Goal: Task Accomplishment & Management: Use online tool/utility

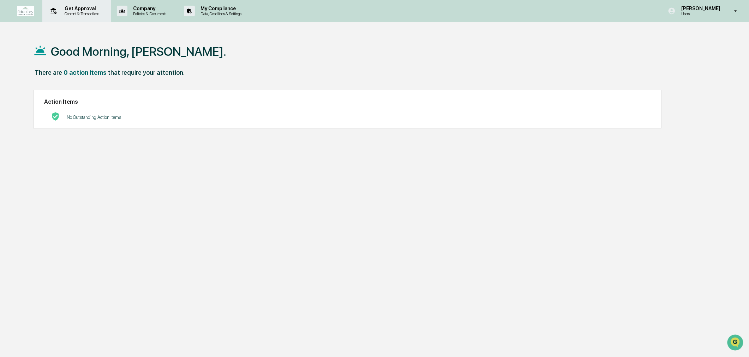
click at [82, 5] on div "Get Approval Content & Transactions" at bounding box center [76, 11] width 62 height 22
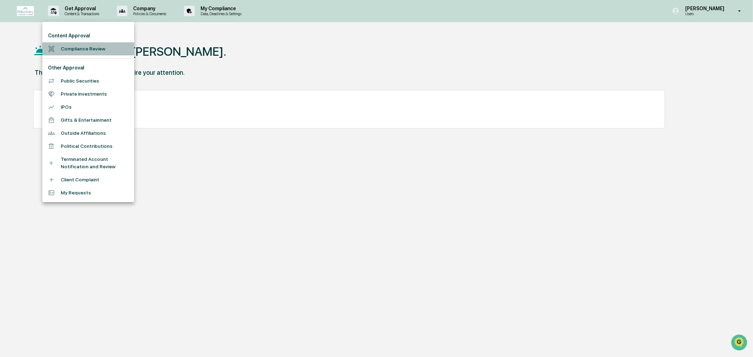
click at [80, 43] on li "Compliance Review" at bounding box center [88, 48] width 92 height 13
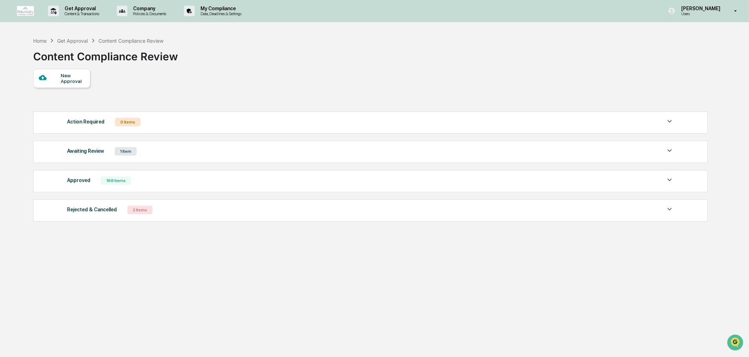
click at [151, 187] on div "Approved 168 Items File Name Review Id Created Date Requested By Compliance Own…" at bounding box center [370, 181] width 675 height 22
click at [137, 179] on div "Approved 168 Items" at bounding box center [370, 181] width 607 height 10
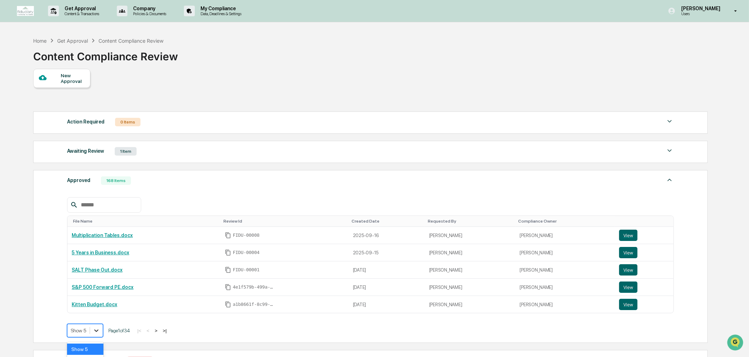
scroll to position [48, 0]
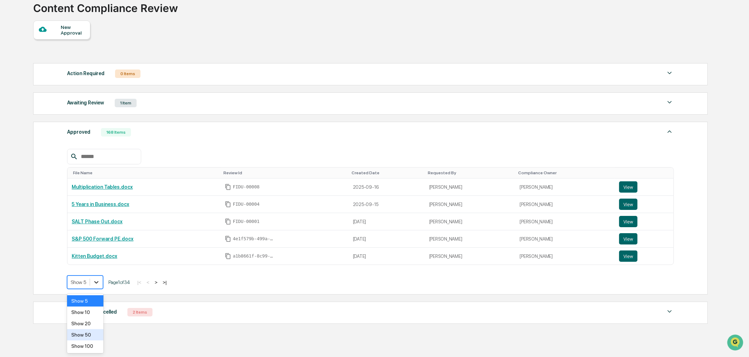
click at [99, 330] on body "Get Approval Content & Transactions Company Policies & Documents My Compliance …" at bounding box center [374, 173] width 749 height 443
click at [88, 343] on div "Show 100" at bounding box center [85, 346] width 36 height 11
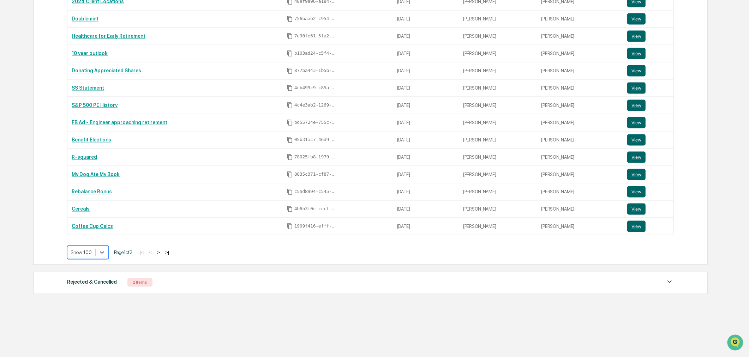
scroll to position [1735, 0]
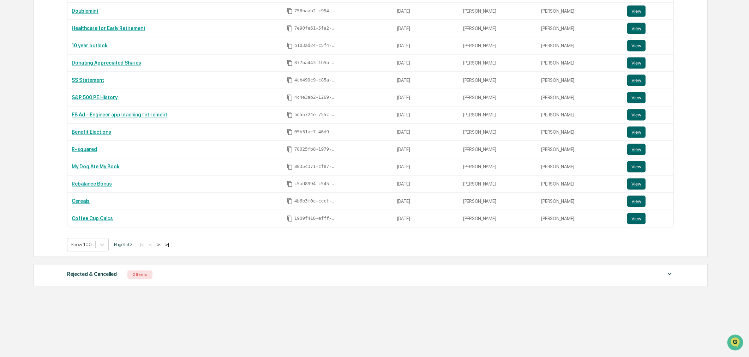
click at [161, 244] on button ">" at bounding box center [158, 245] width 7 height 6
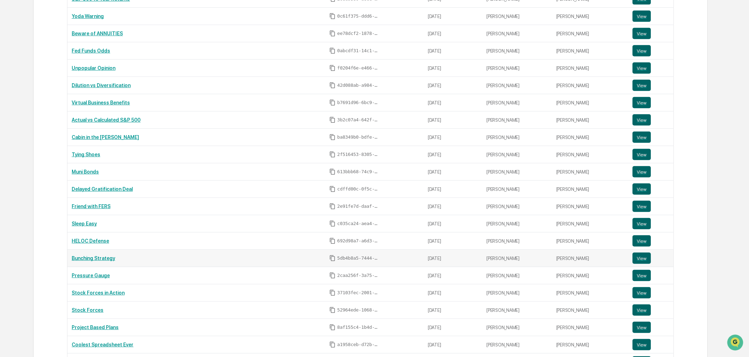
scroll to position [474, 0]
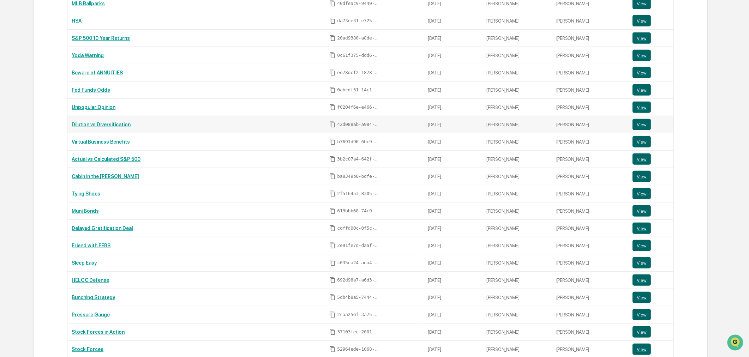
click at [117, 126] on link "Dilution vs Diversification" at bounding box center [101, 125] width 59 height 6
click at [101, 127] on link "Dilution vs Diversification" at bounding box center [101, 125] width 59 height 6
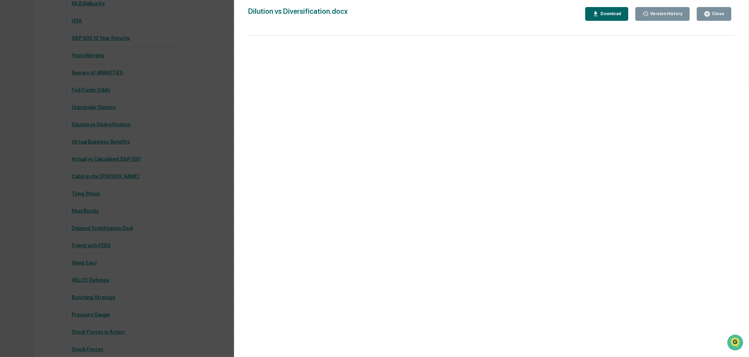
click at [709, 12] on icon "button" at bounding box center [707, 13] width 5 height 5
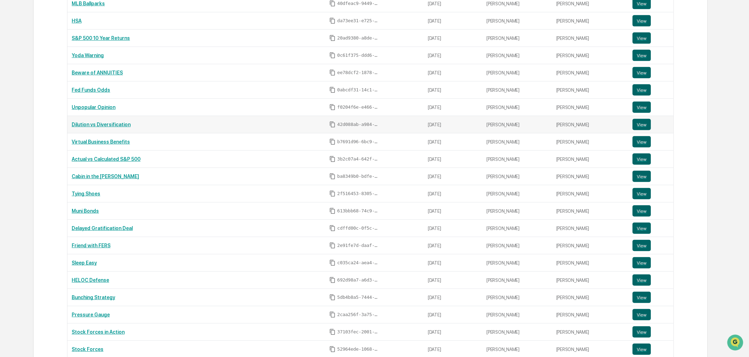
click at [98, 123] on td "Dilution vs Diversification" at bounding box center [196, 124] width 258 height 17
click at [98, 125] on link "Dilution vs Diversification" at bounding box center [101, 125] width 59 height 6
